Goal: Information Seeking & Learning: Check status

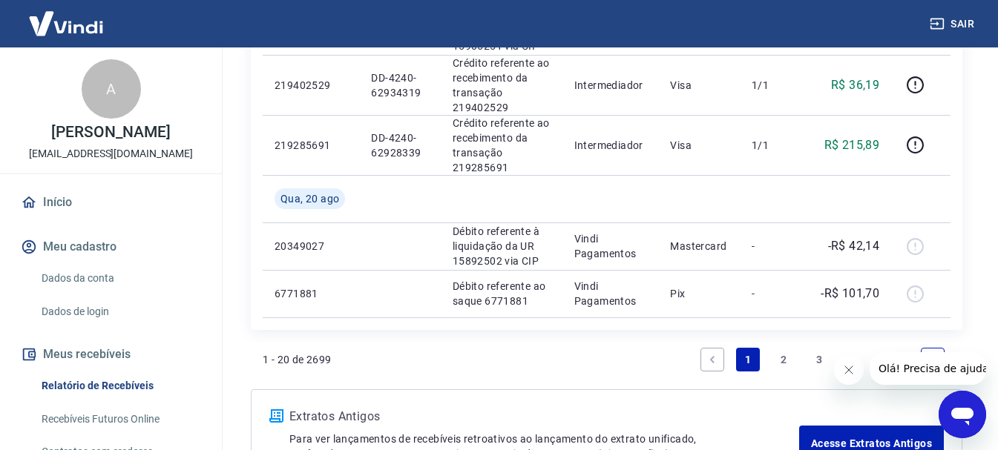
scroll to position [1484, 0]
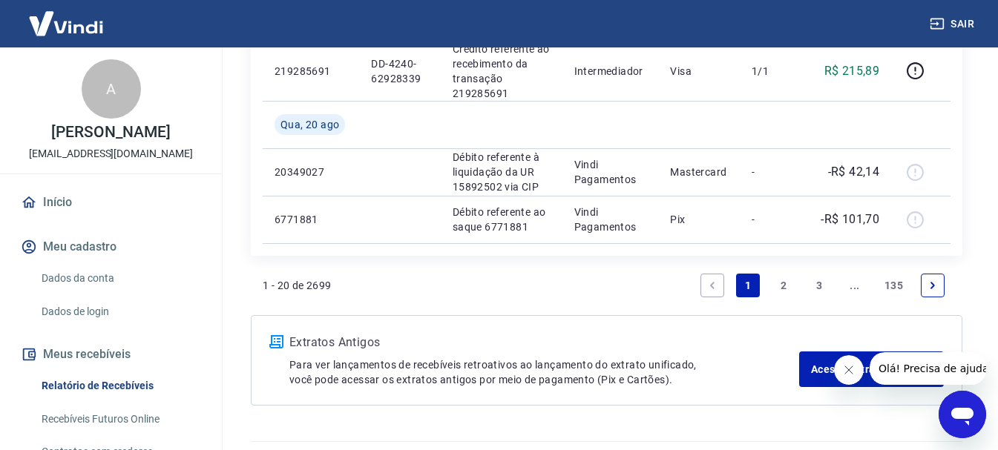
click at [785, 286] on link "2" at bounding box center [784, 286] width 24 height 24
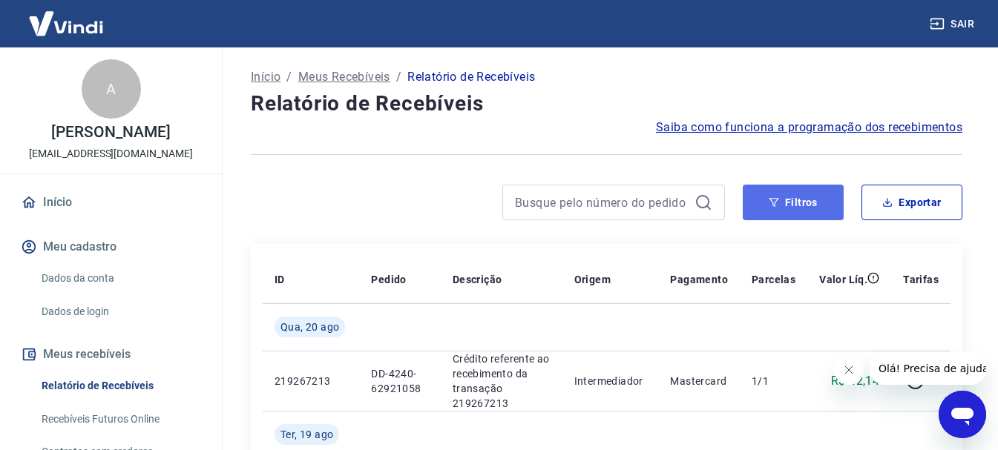
click at [832, 199] on button "Filtros" at bounding box center [793, 203] width 101 height 36
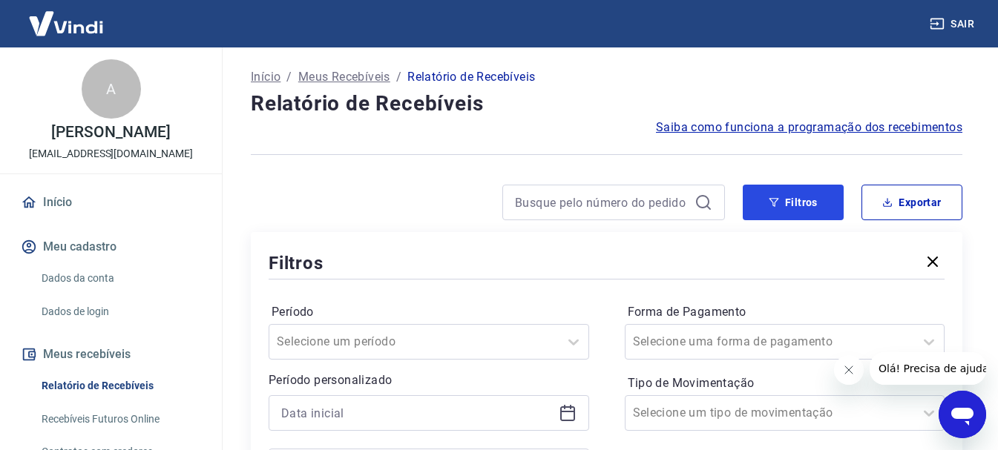
scroll to position [148, 0]
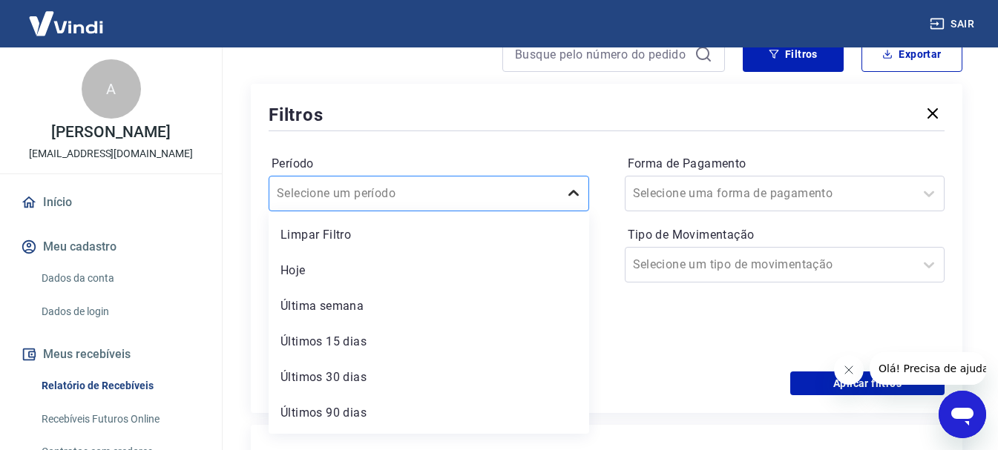
click at [582, 203] on div at bounding box center [574, 194] width 30 height 30
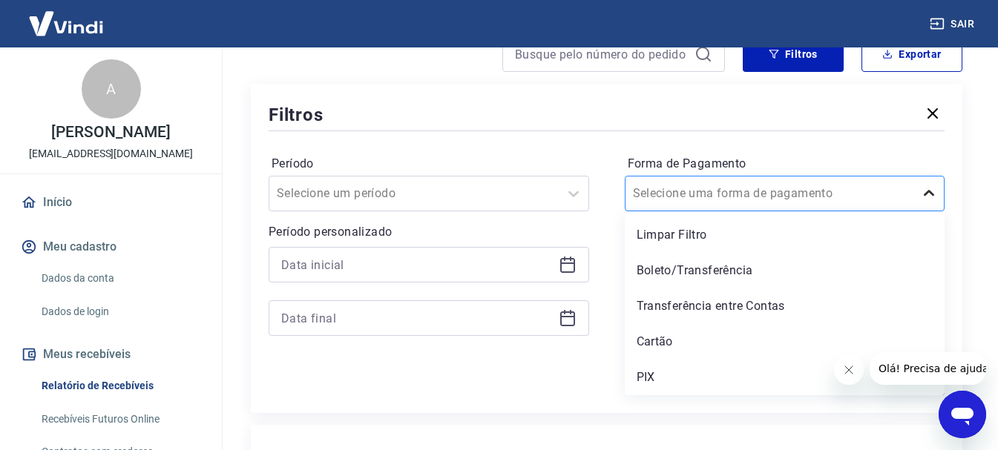
click at [919, 189] on div at bounding box center [929, 194] width 30 height 30
click at [647, 375] on div "PIX" at bounding box center [785, 378] width 321 height 30
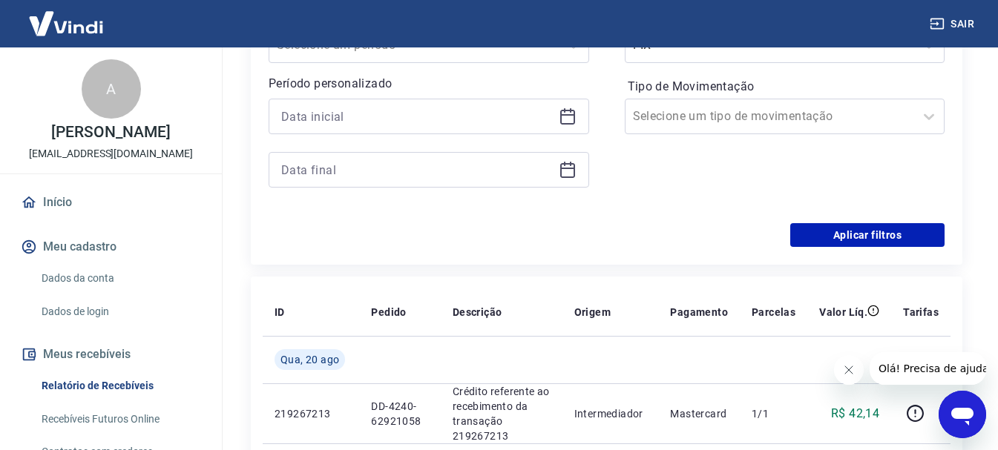
scroll to position [223, 0]
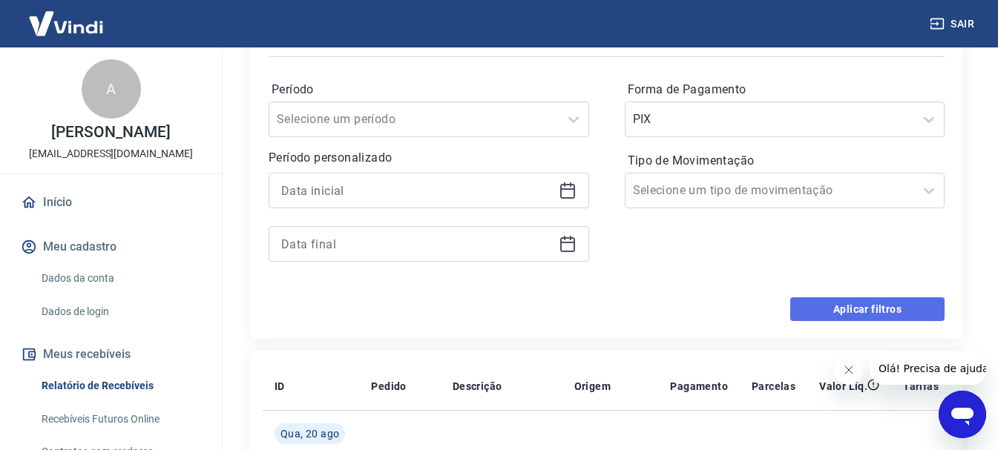
click at [873, 305] on button "Aplicar filtros" at bounding box center [867, 310] width 154 height 24
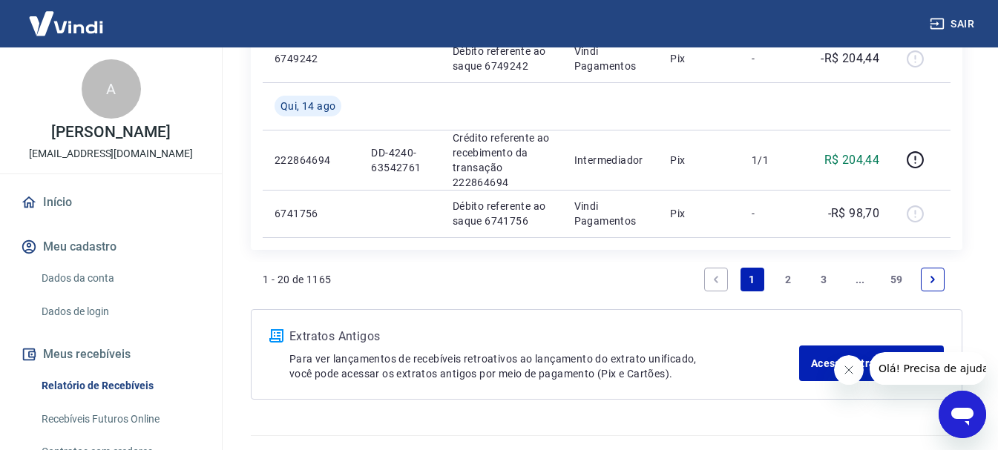
scroll to position [1612, 0]
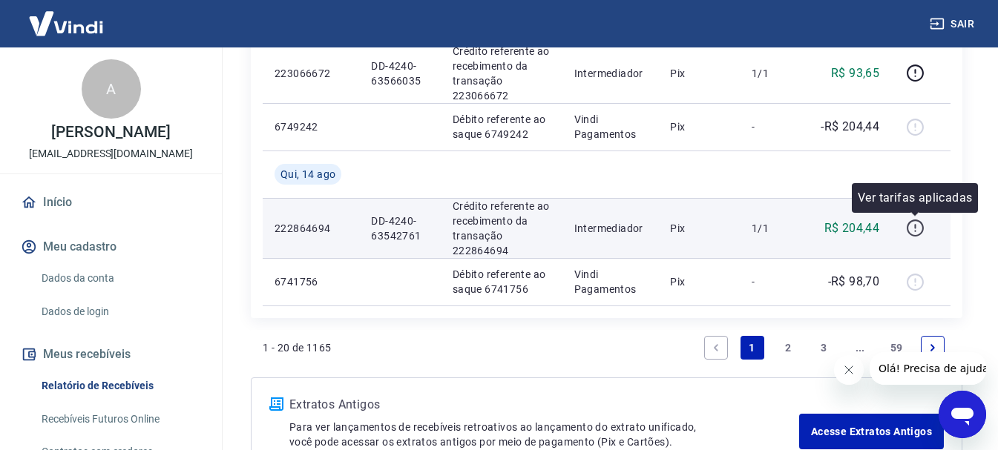
click at [914, 224] on icon "button" at bounding box center [915, 228] width 19 height 19
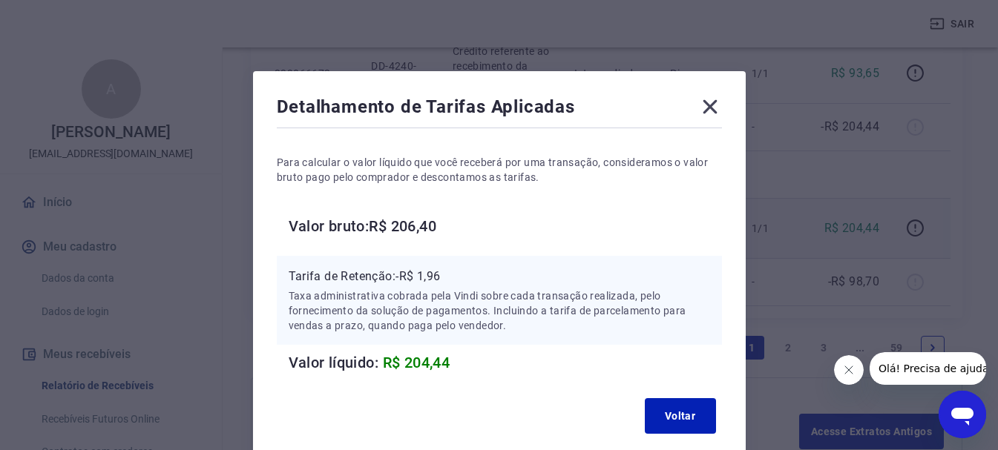
click at [714, 104] on icon at bounding box center [710, 107] width 24 height 24
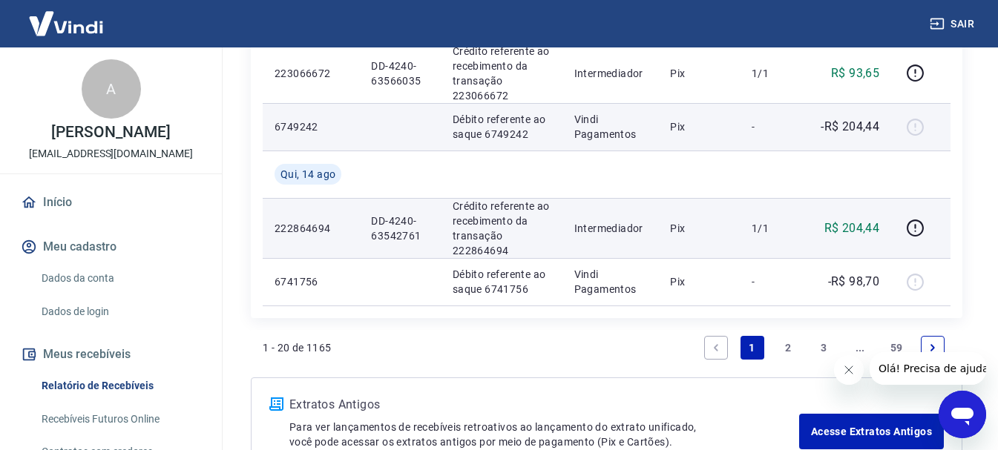
click at [919, 127] on div at bounding box center [921, 127] width 36 height 24
click at [916, 126] on div at bounding box center [921, 127] width 36 height 24
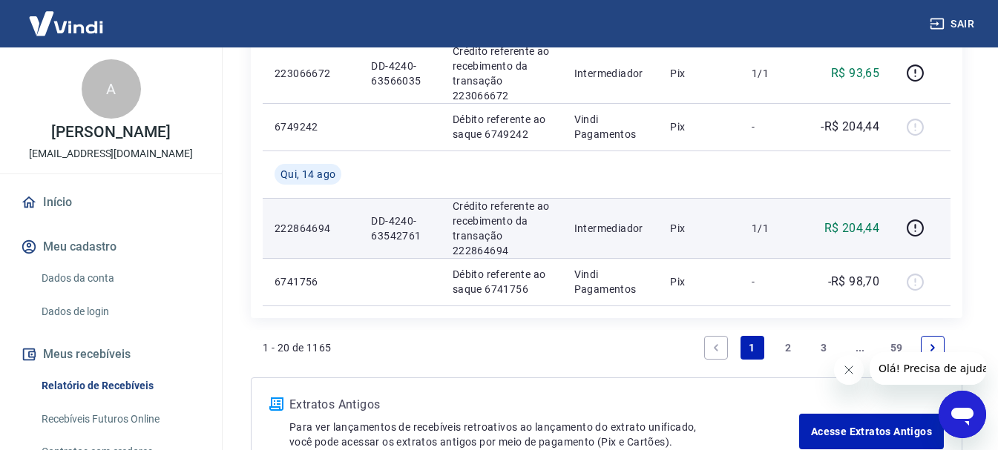
click at [782, 350] on link "2" at bounding box center [788, 348] width 24 height 24
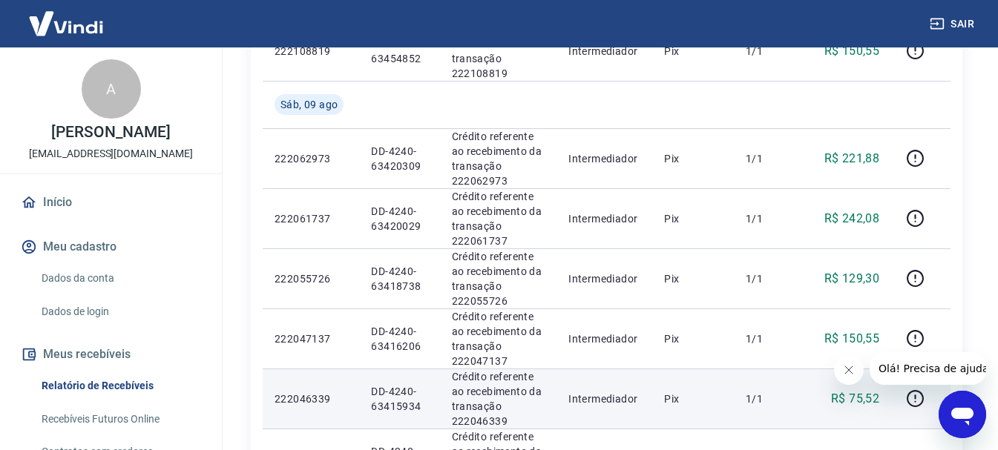
scroll to position [1486, 0]
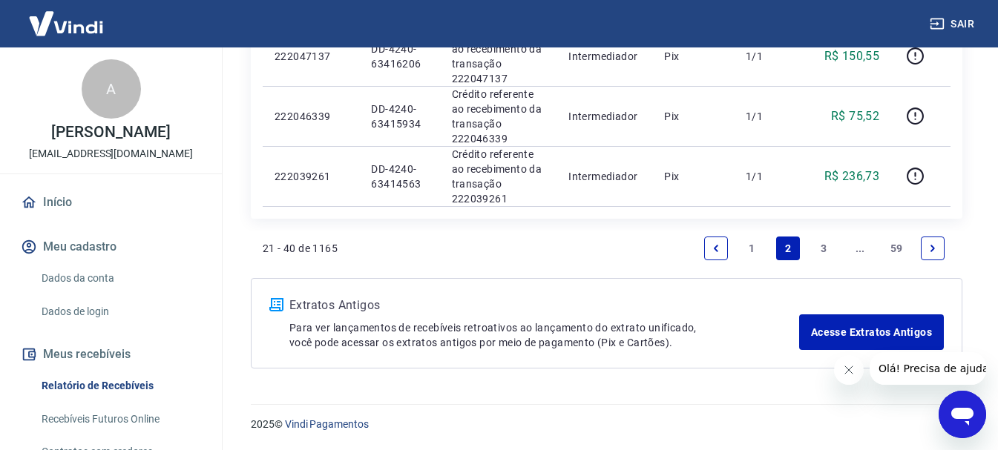
click at [741, 254] on link "1" at bounding box center [752, 249] width 24 height 24
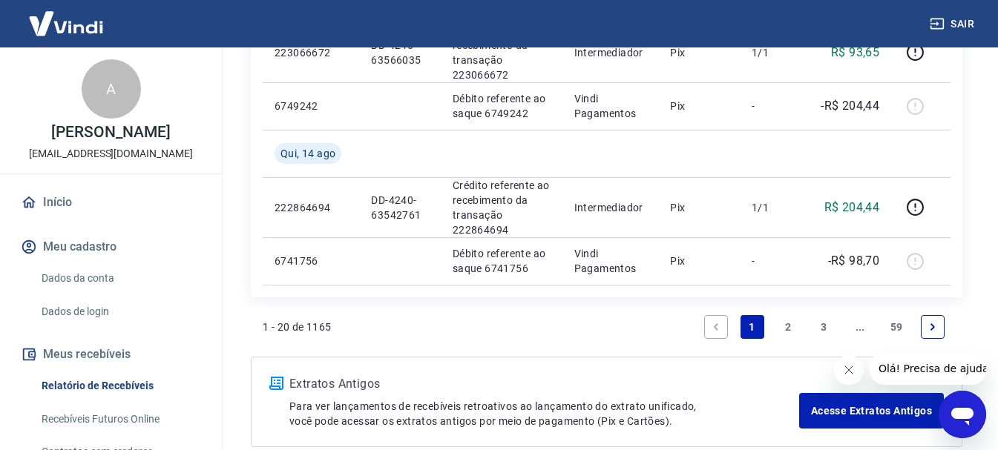
scroll to position [1558, 0]
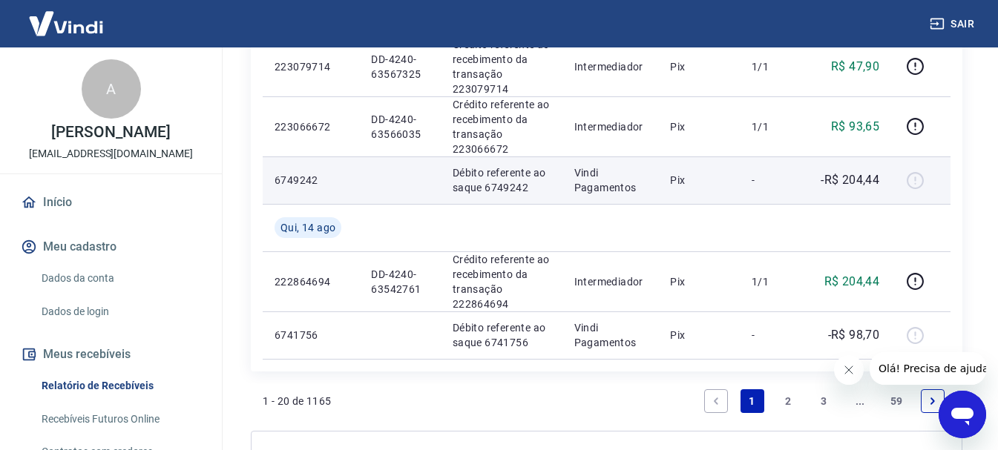
click at [474, 179] on p "Débito referente ao saque 6749242" at bounding box center [502, 180] width 98 height 30
click at [588, 187] on p "Vindi Pagamentos" at bounding box center [610, 180] width 73 height 30
click at [908, 174] on div at bounding box center [921, 180] width 36 height 24
click at [916, 183] on div at bounding box center [921, 180] width 36 height 24
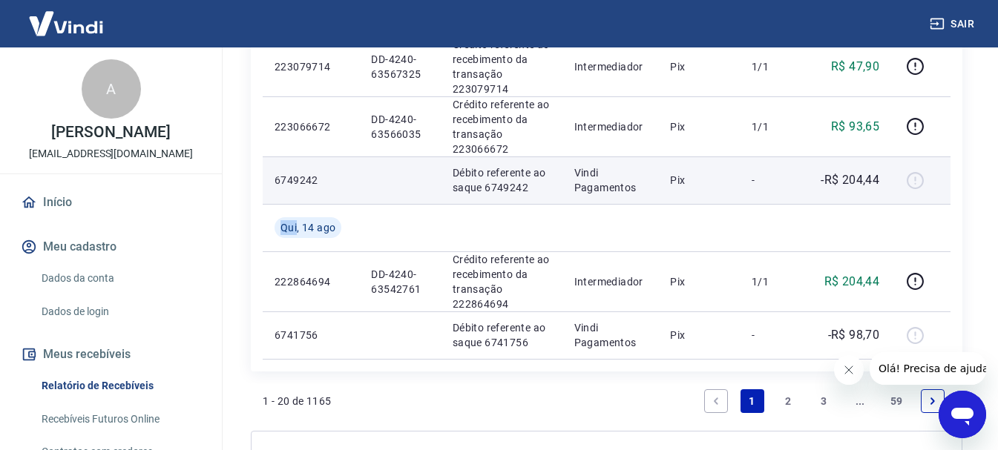
click at [916, 183] on div at bounding box center [921, 180] width 36 height 24
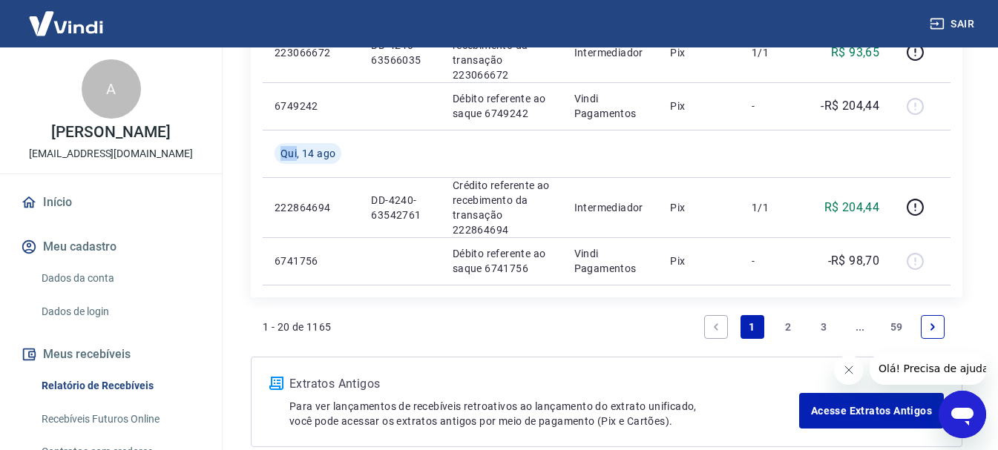
scroll to position [1706, 0]
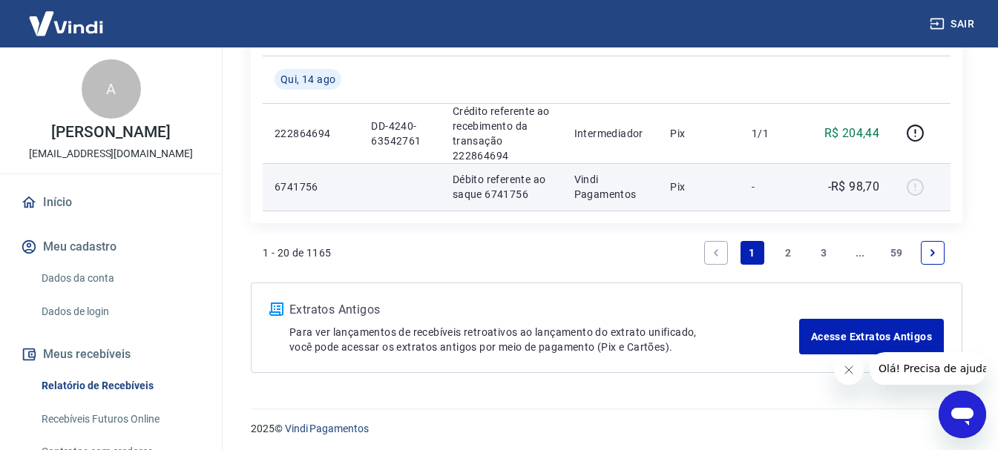
click at [847, 188] on p "-R$ 98,70" at bounding box center [854, 187] width 52 height 18
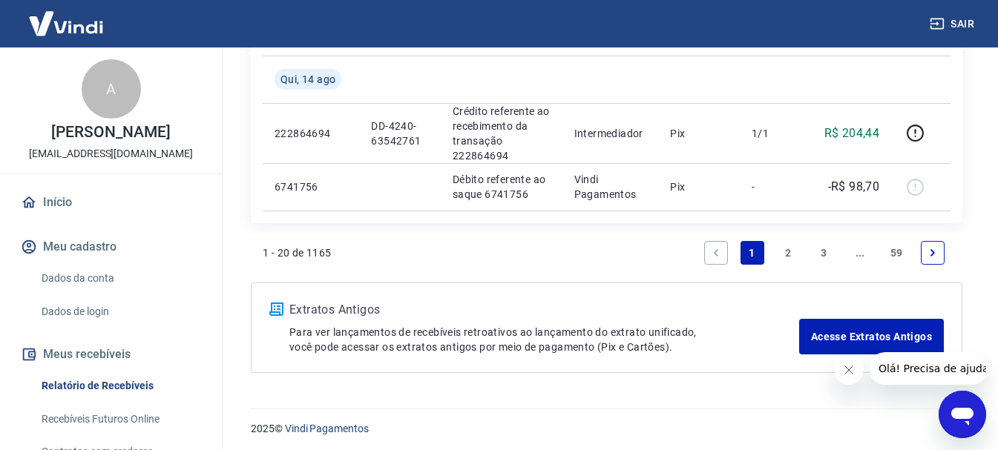
click at [786, 256] on link "2" at bounding box center [788, 253] width 24 height 24
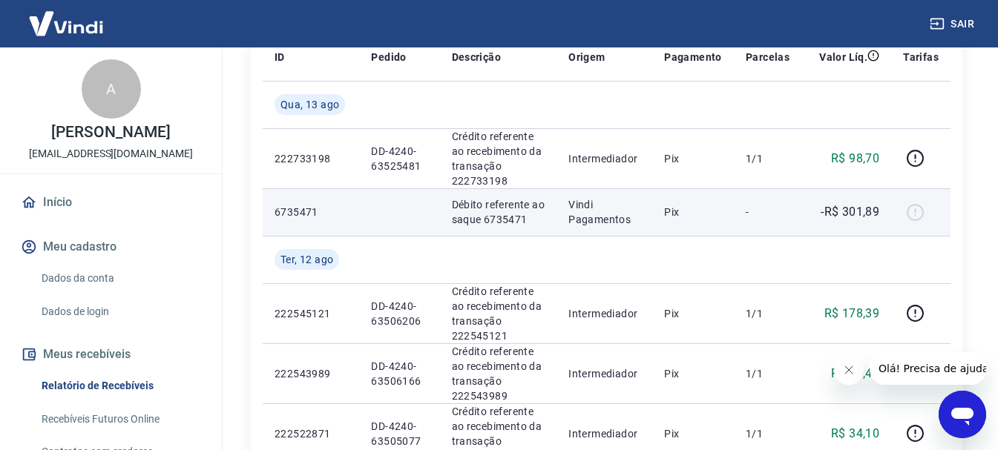
scroll to position [148, 0]
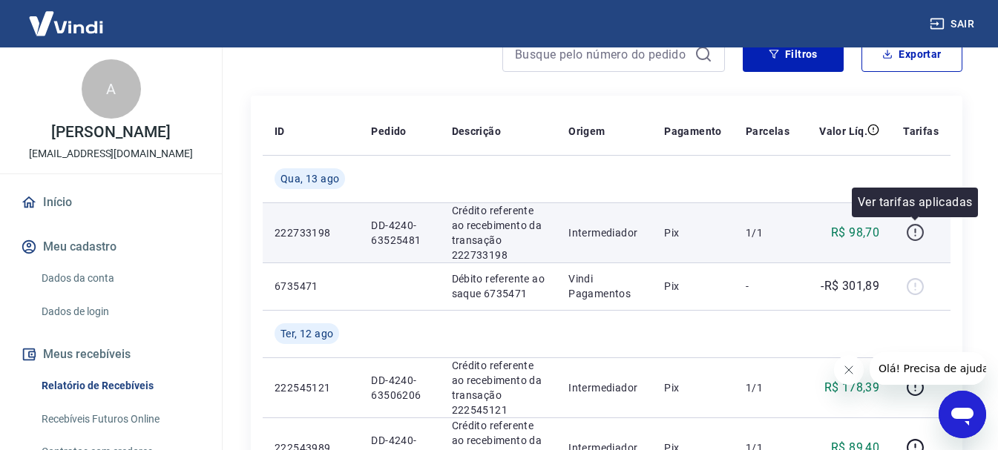
click at [919, 240] on icon "button" at bounding box center [915, 232] width 19 height 19
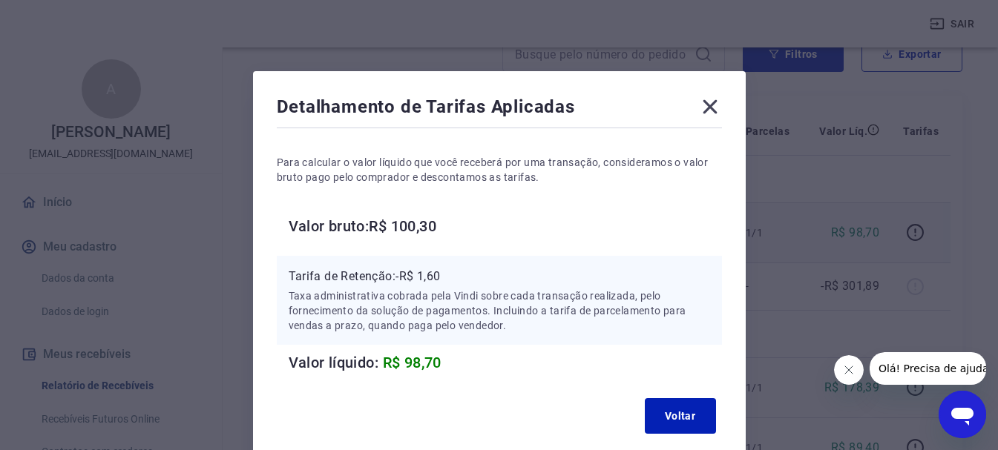
click at [709, 106] on icon at bounding box center [710, 107] width 14 height 14
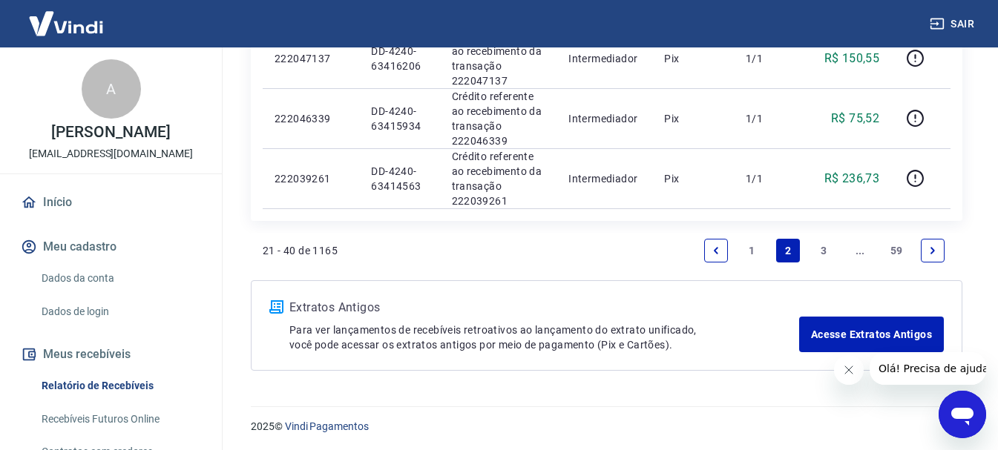
scroll to position [1486, 0]
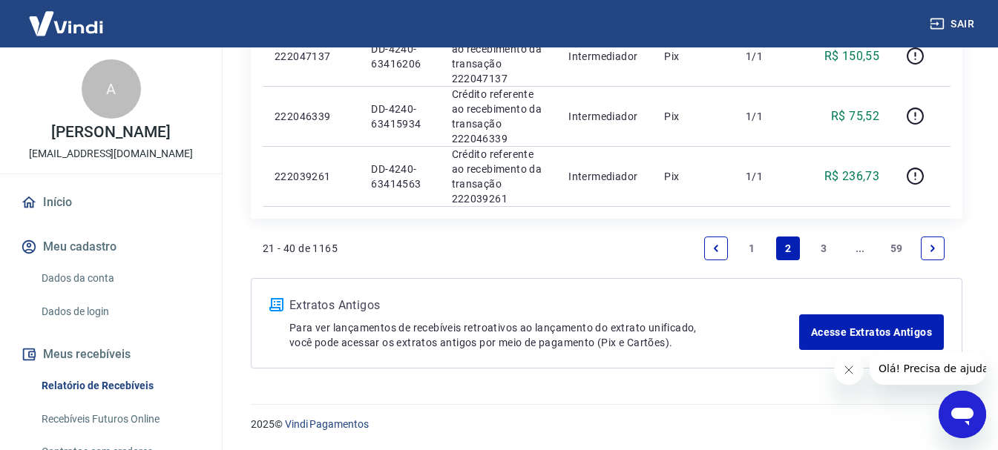
click at [750, 240] on link "1" at bounding box center [752, 249] width 24 height 24
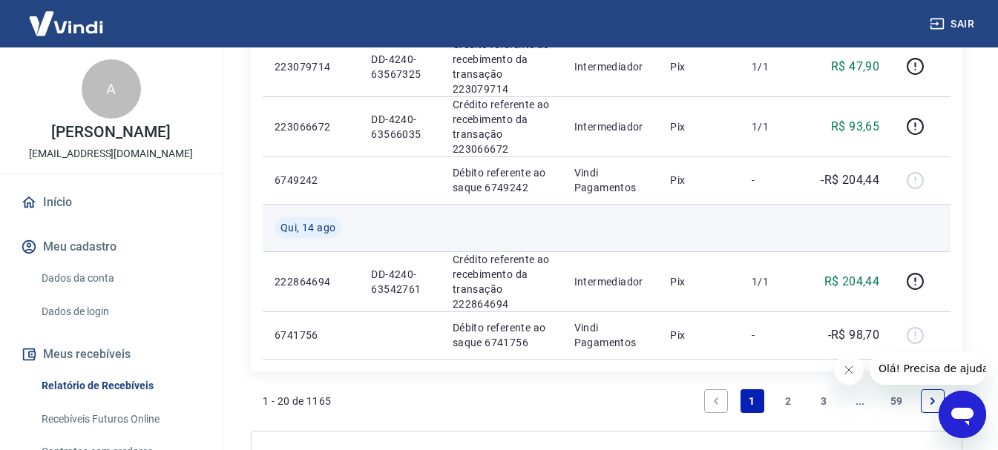
scroll to position [1706, 0]
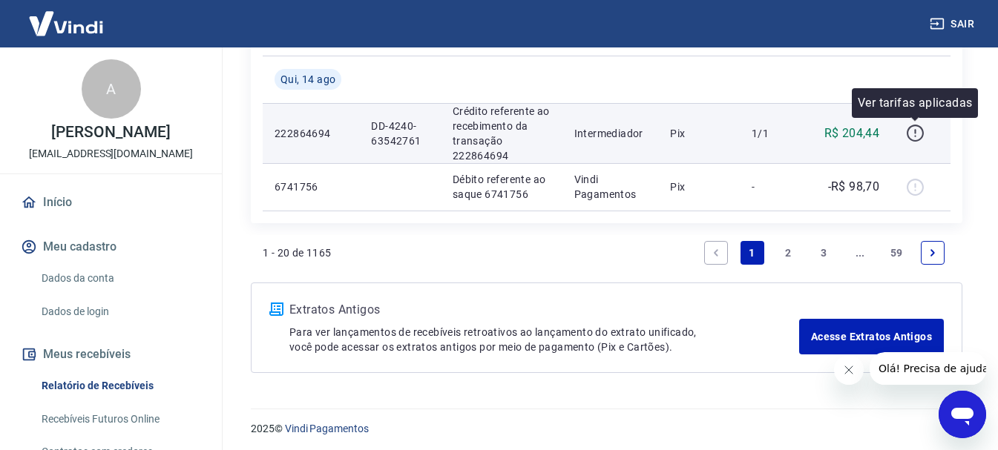
click at [907, 128] on icon "button" at bounding box center [915, 133] width 19 height 19
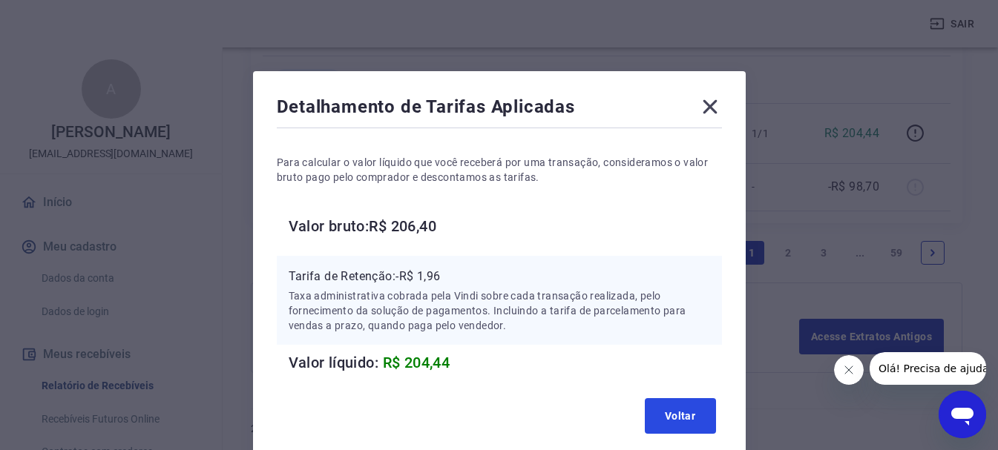
click at [692, 405] on button "Voltar" at bounding box center [680, 416] width 71 height 36
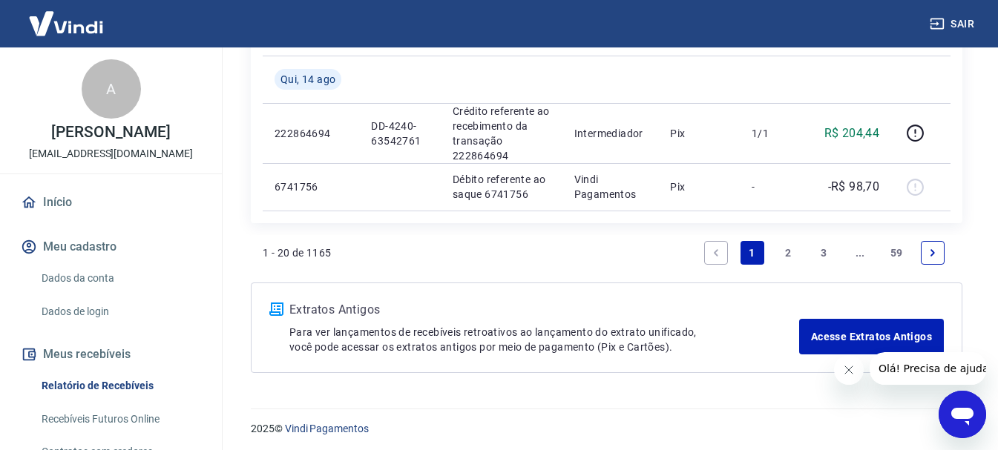
click at [792, 258] on link "2" at bounding box center [788, 253] width 24 height 24
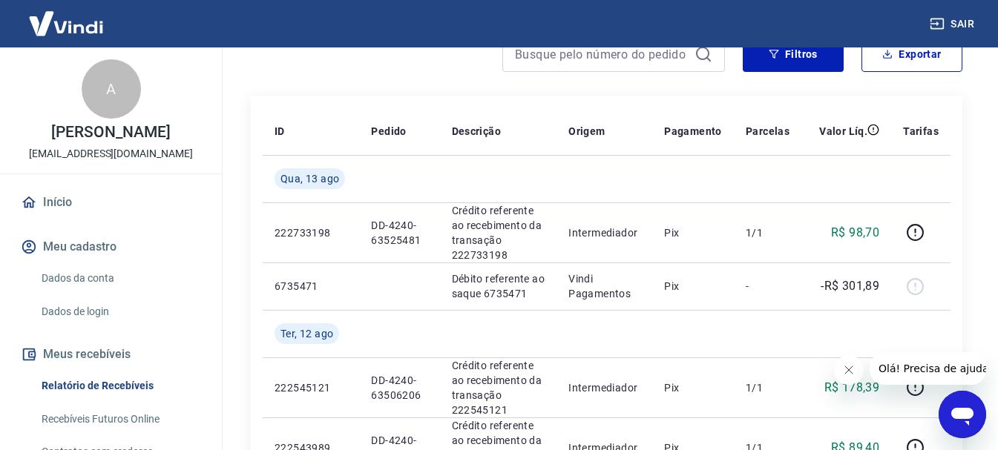
scroll to position [223, 0]
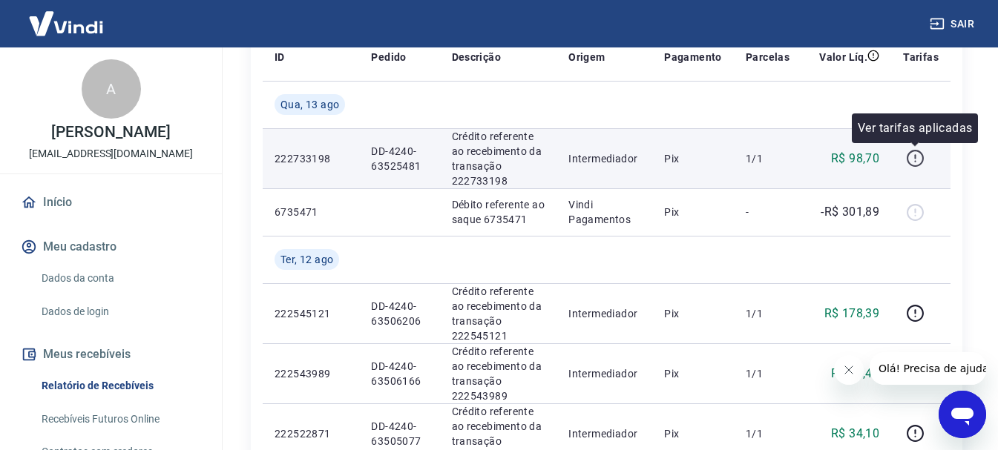
click at [912, 157] on icon "button" at bounding box center [915, 158] width 19 height 19
